Goal: Task Accomplishment & Management: Use online tool/utility

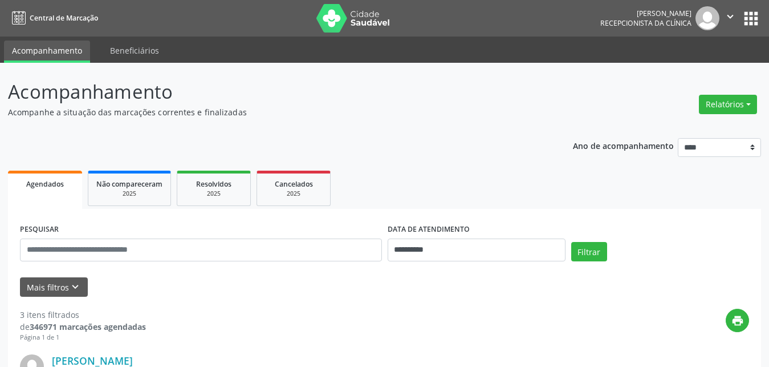
click at [728, 99] on button "Relatórios" at bounding box center [728, 104] width 58 height 19
click at [679, 129] on link "Agendamentos" at bounding box center [696, 129] width 123 height 16
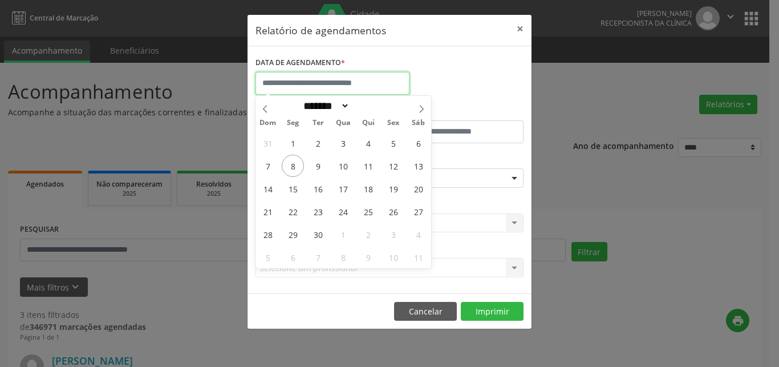
click at [326, 82] on input "text" at bounding box center [333, 83] width 154 height 23
click at [317, 160] on span "9" at bounding box center [318, 166] width 22 height 22
type input "**********"
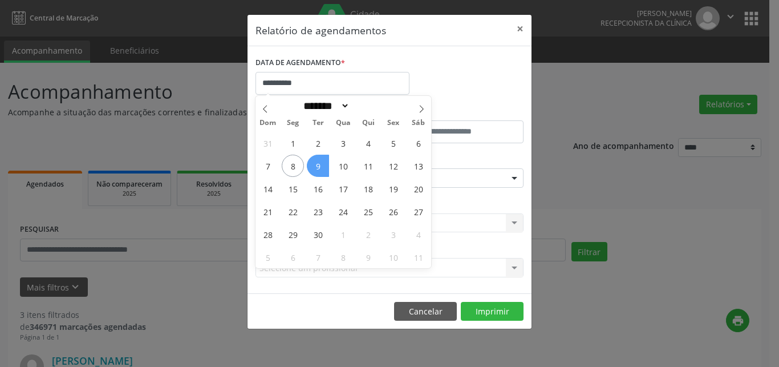
click at [320, 168] on span "9" at bounding box center [318, 166] width 22 height 22
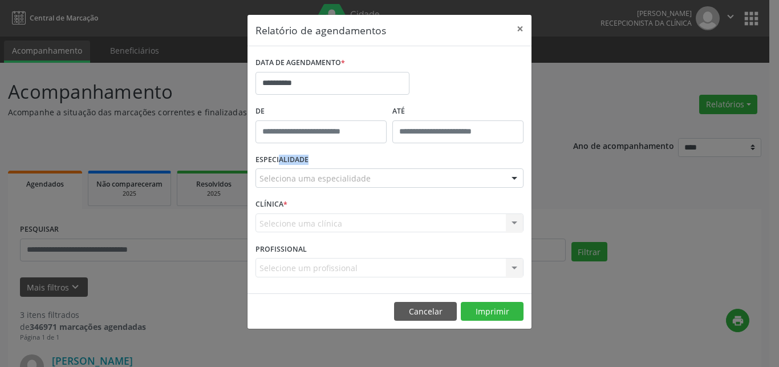
click at [320, 168] on div "ESPECIALIDADE Seleciona uma especialidade Todas as especialidades Alergologia A…" at bounding box center [390, 173] width 274 height 44
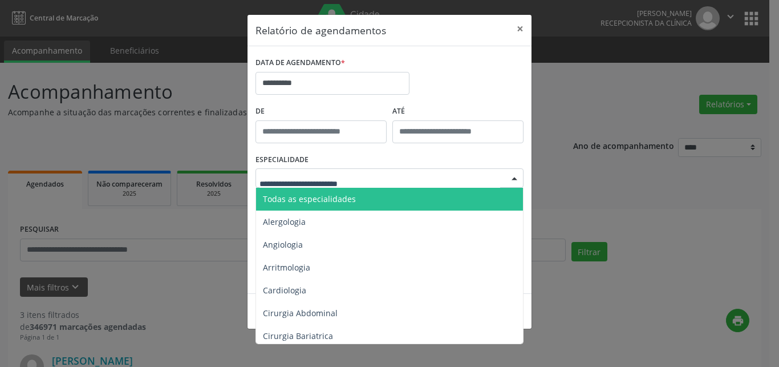
click at [321, 198] on span "Todas as especialidades" at bounding box center [309, 198] width 93 height 11
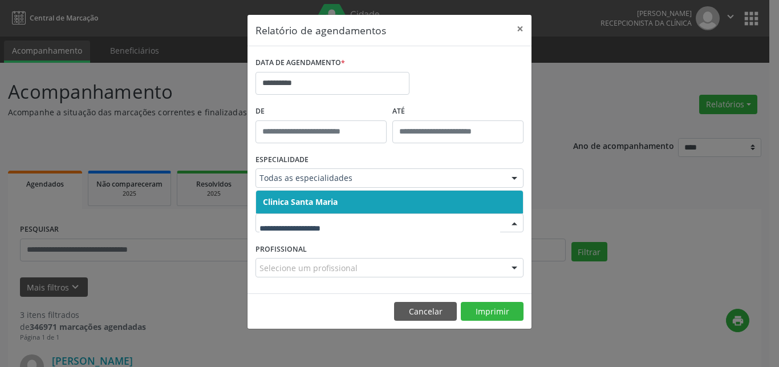
click at [330, 188] on div "ESPECIALIDADE Todas as especialidades Todas as especialidades Alergologia Angio…" at bounding box center [390, 173] width 274 height 44
click at [331, 201] on span "Clinica Santa Maria" at bounding box center [300, 201] width 75 height 11
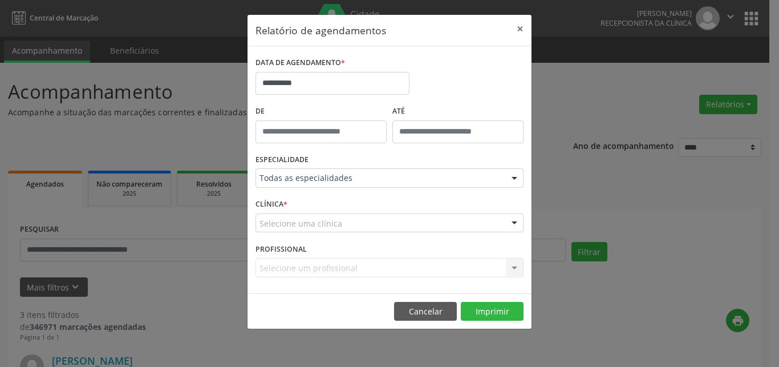
click at [321, 268] on div "Selecione um profissional Nenhum resultado encontrado para: " " Não há nenhuma …" at bounding box center [390, 267] width 268 height 19
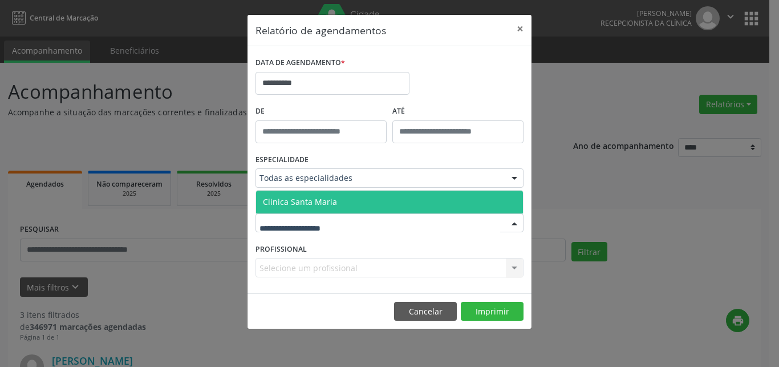
click at [331, 205] on span "Clinica Santa Maria" at bounding box center [300, 201] width 74 height 11
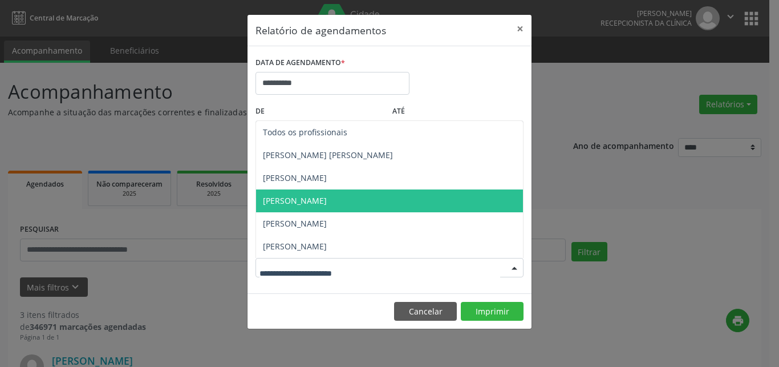
click at [331, 196] on span "[PERSON_NAME]" at bounding box center [389, 200] width 267 height 23
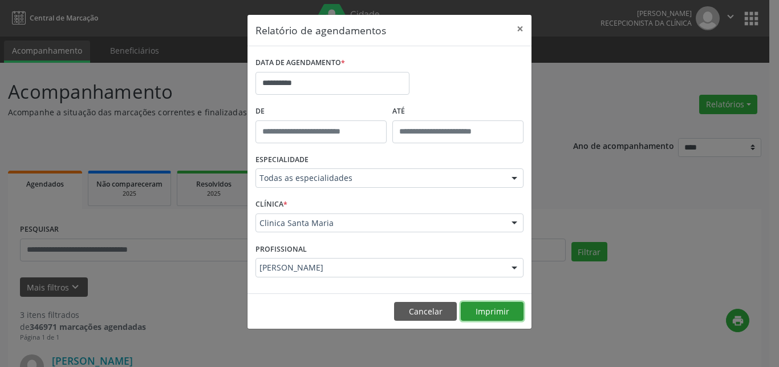
click at [480, 310] on button "Imprimir" at bounding box center [492, 311] width 63 height 19
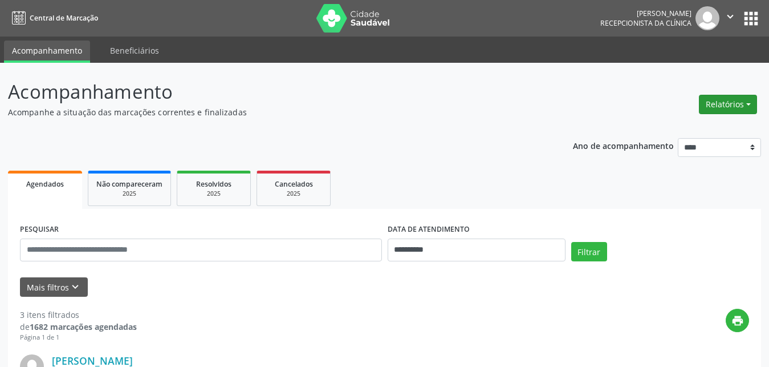
click at [728, 100] on button "Relatórios" at bounding box center [728, 104] width 58 height 19
click at [664, 131] on link "Agendamentos" at bounding box center [696, 129] width 123 height 16
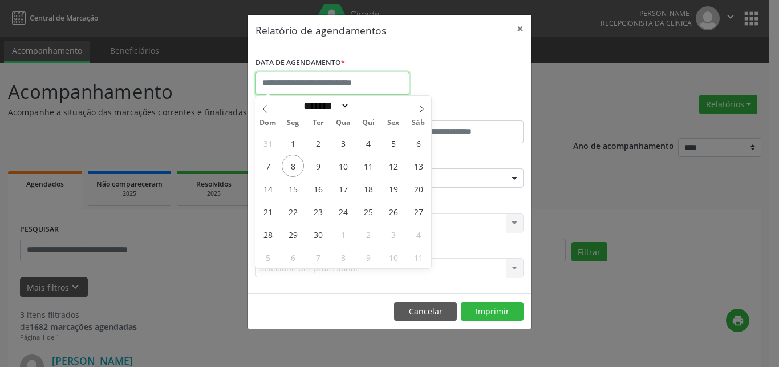
click at [300, 84] on input "text" at bounding box center [333, 83] width 154 height 23
click at [319, 143] on span "2" at bounding box center [318, 143] width 22 height 22
type input "**********"
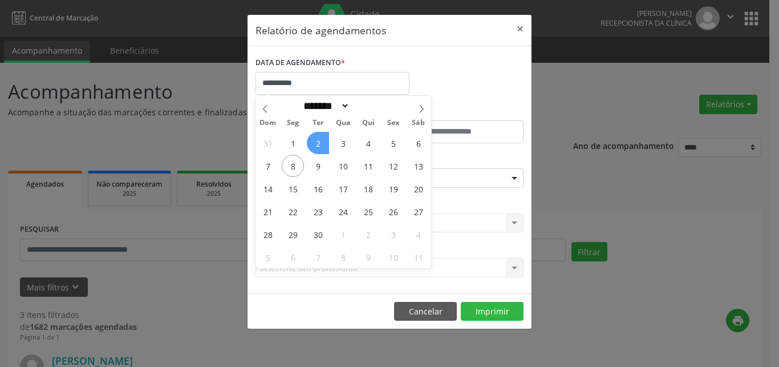
click at [319, 143] on span "2" at bounding box center [318, 143] width 22 height 22
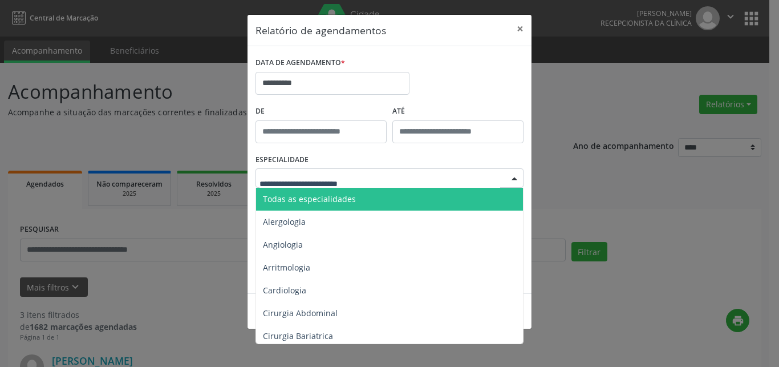
click at [311, 196] on span "Todas as especialidades" at bounding box center [309, 198] width 93 height 11
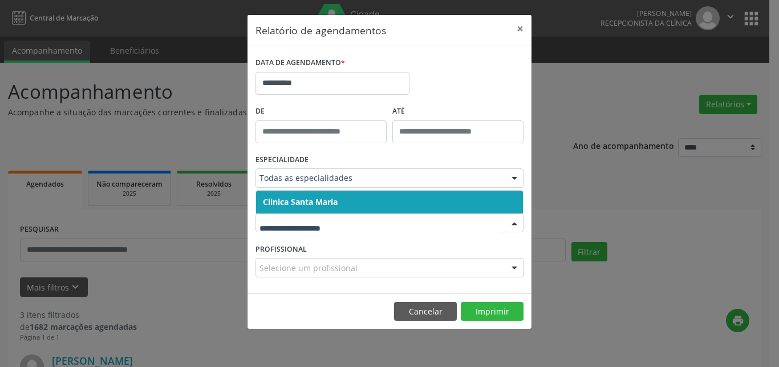
click at [314, 199] on span "Clinica Santa Maria" at bounding box center [300, 201] width 75 height 11
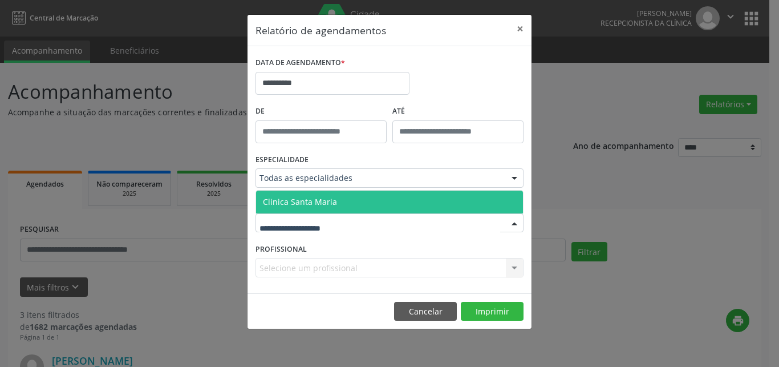
click at [313, 200] on span "Clinica Santa Maria" at bounding box center [300, 201] width 74 height 11
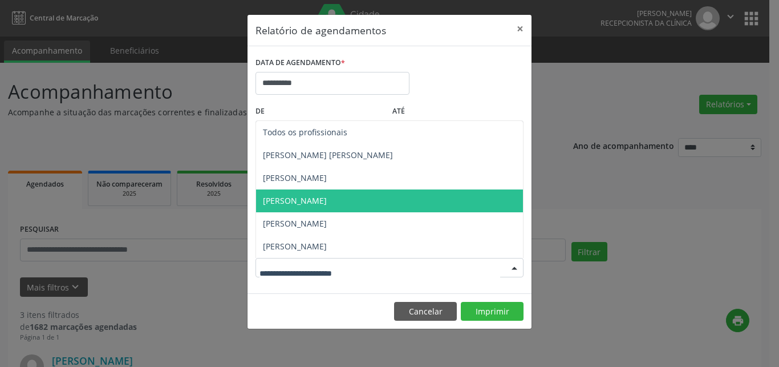
click at [314, 203] on span "[PERSON_NAME]" at bounding box center [295, 200] width 64 height 11
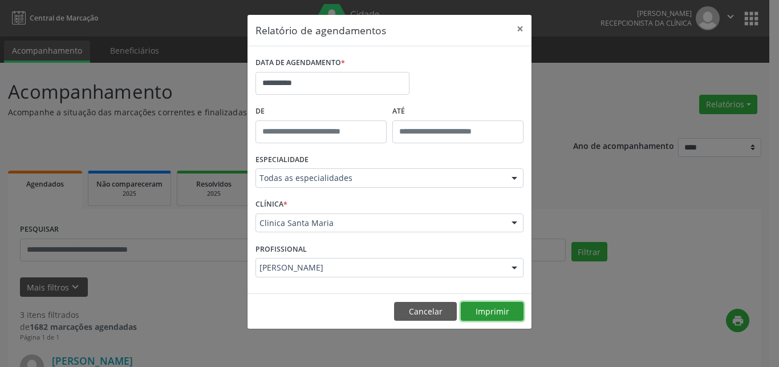
click at [487, 309] on button "Imprimir" at bounding box center [492, 311] width 63 height 19
